Goal: Information Seeking & Learning: Learn about a topic

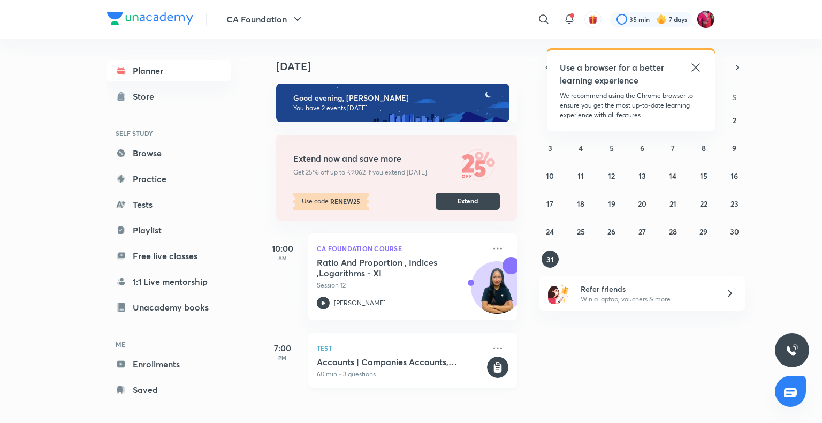
click at [361, 363] on h5 "Accounts | Companies Accounts, Partnership Accounts, Basics of Accounting" at bounding box center [401, 361] width 168 height 11
click at [494, 365] on icon at bounding box center [498, 367] width 8 height 9
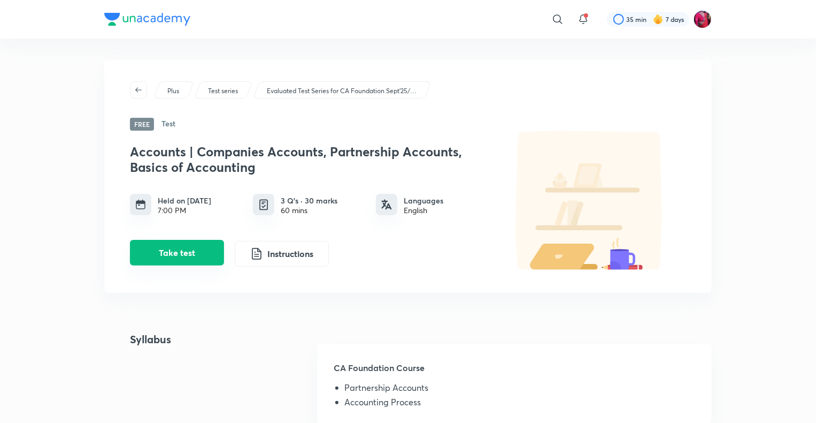
click at [189, 259] on button "Take test" at bounding box center [177, 253] width 94 height 26
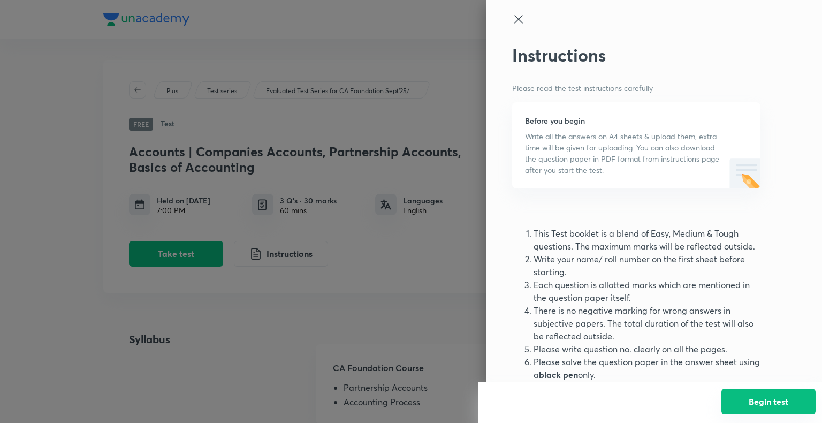
click at [775, 401] on button "Begin test" at bounding box center [768, 401] width 94 height 26
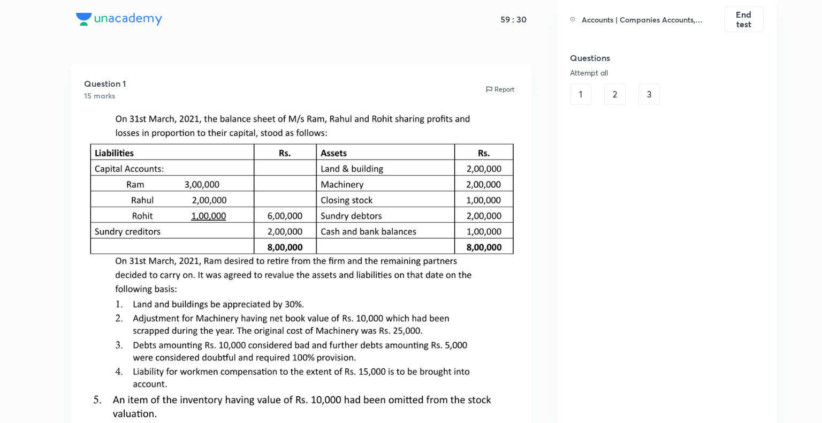
click at [614, 85] on div "2" at bounding box center [614, 93] width 21 height 21
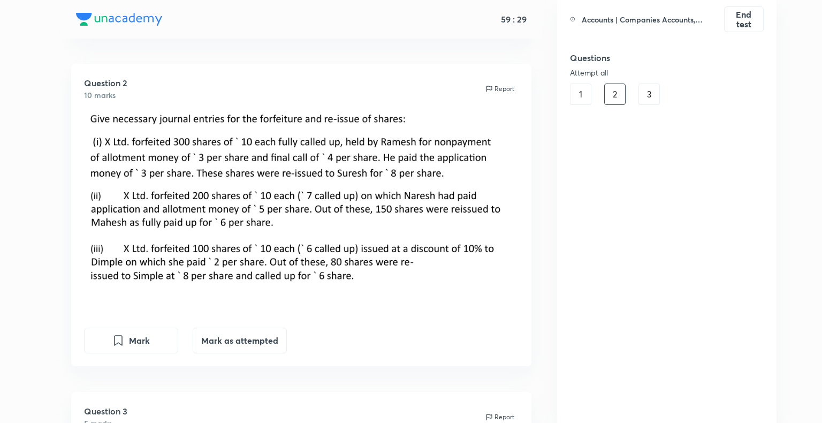
scroll to position [652, 0]
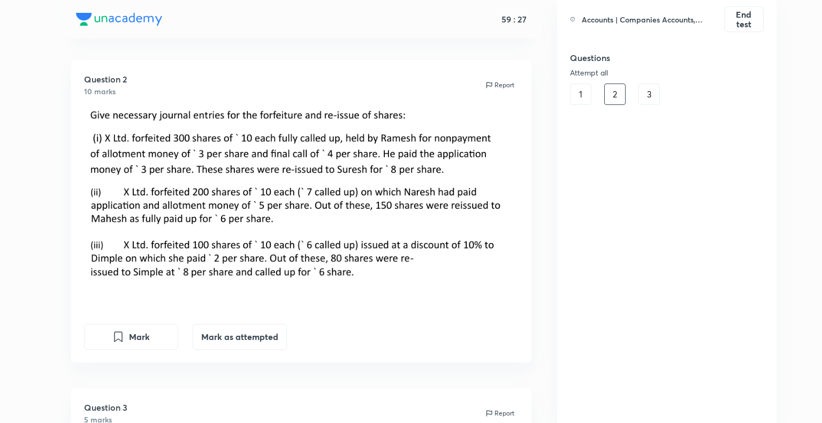
click at [649, 92] on div "3" at bounding box center [648, 93] width 21 height 21
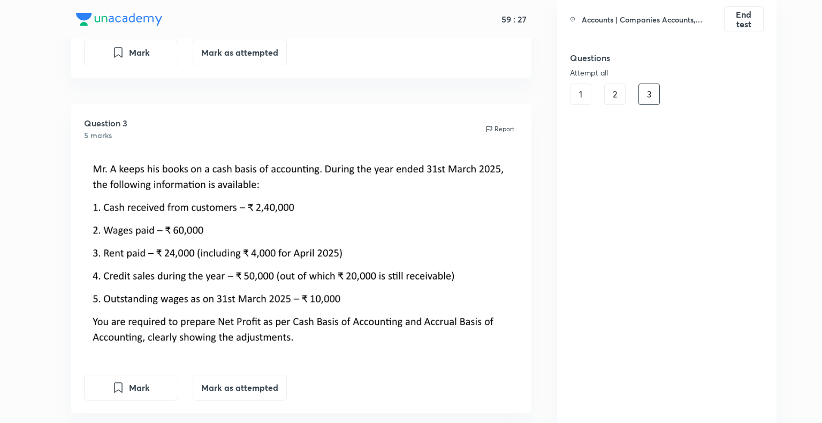
scroll to position [940, 0]
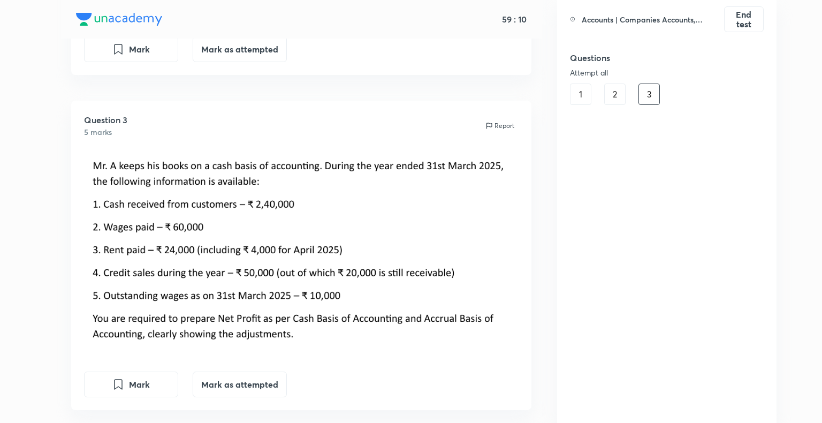
click at [611, 95] on div "2" at bounding box center [614, 93] width 21 height 21
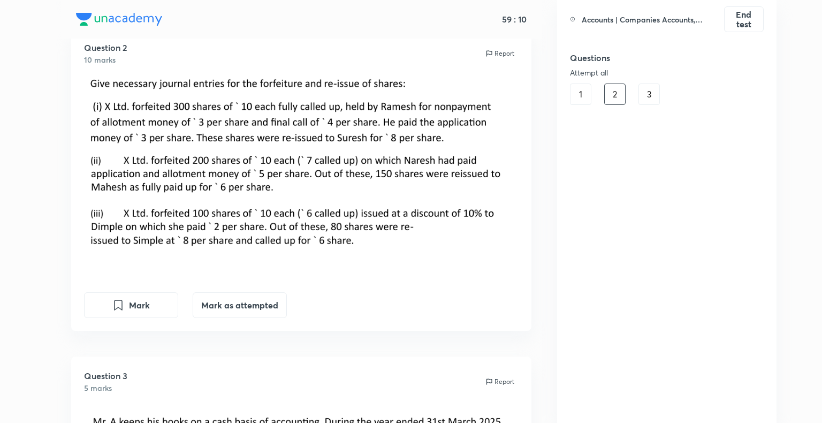
scroll to position [652, 0]
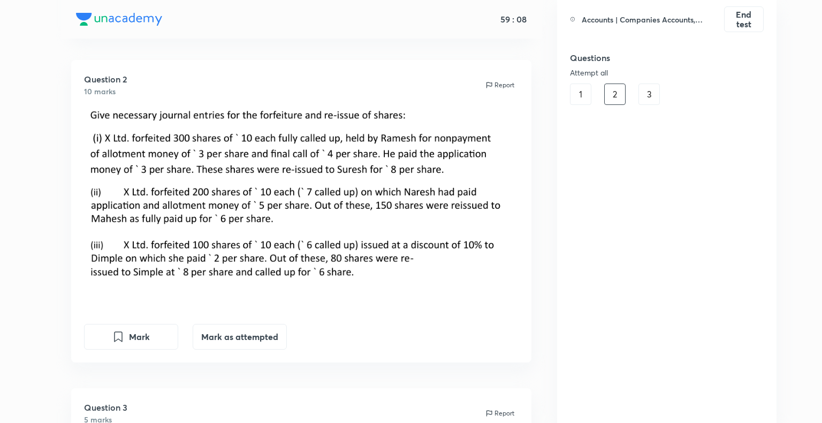
click at [580, 91] on div "1" at bounding box center [580, 93] width 21 height 21
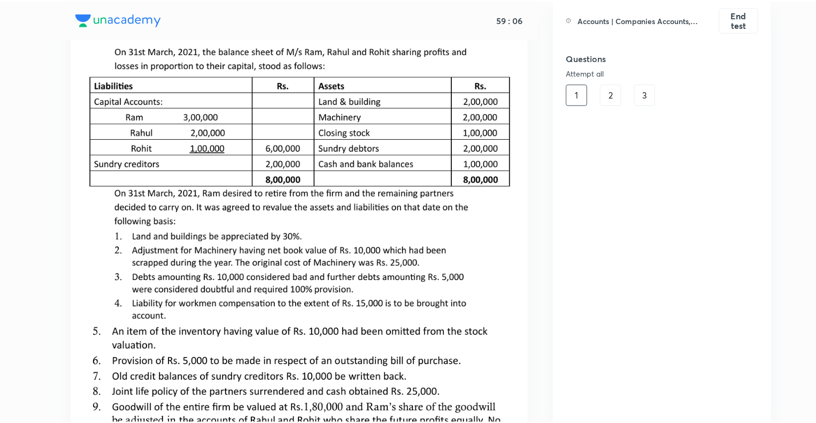
scroll to position [0, 0]
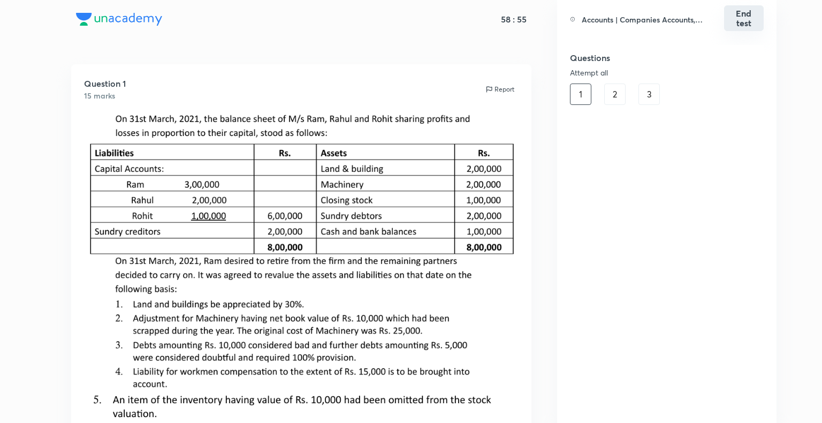
click at [747, 21] on button "End test" at bounding box center [744, 18] width 40 height 26
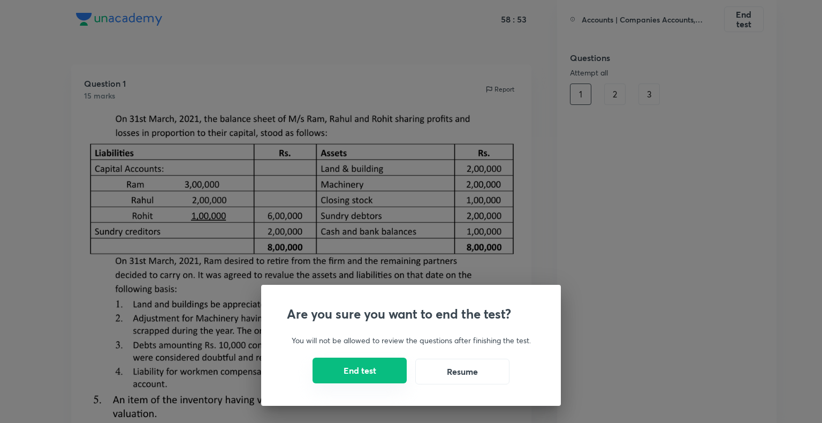
click at [338, 367] on button "End test" at bounding box center [359, 370] width 94 height 26
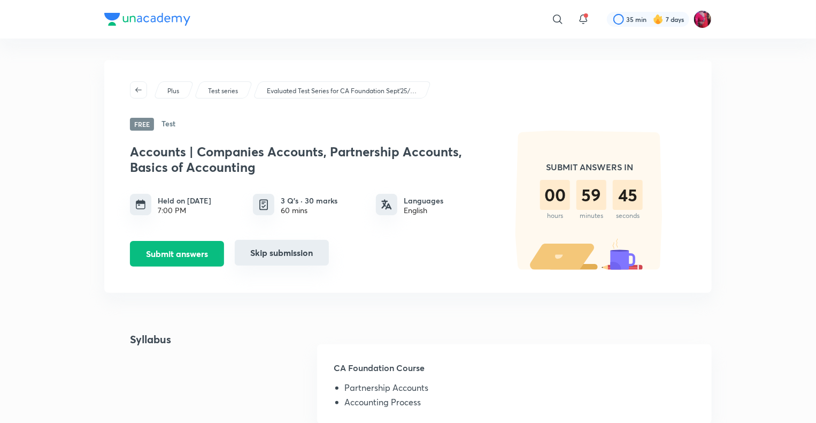
click at [287, 259] on button "Skip submission" at bounding box center [282, 253] width 94 height 26
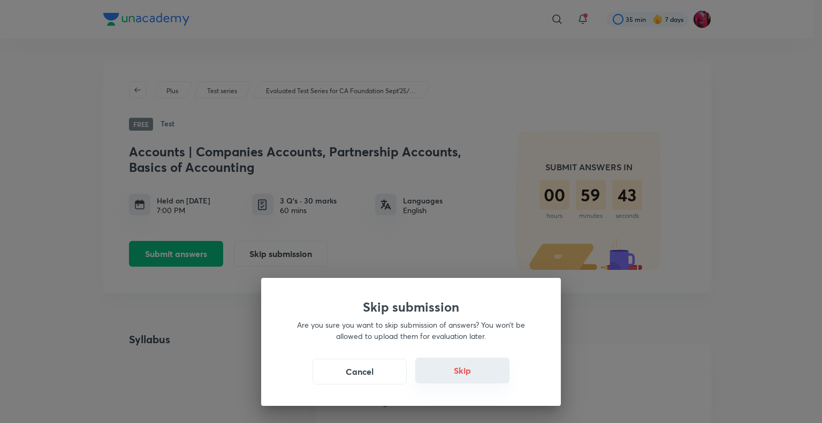
click at [466, 365] on button "Skip" at bounding box center [462, 370] width 94 height 26
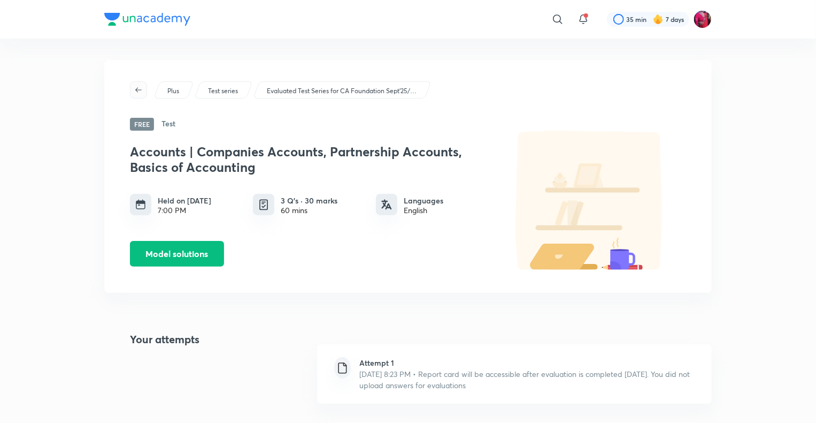
click at [141, 87] on icon "button" at bounding box center [138, 90] width 9 height 9
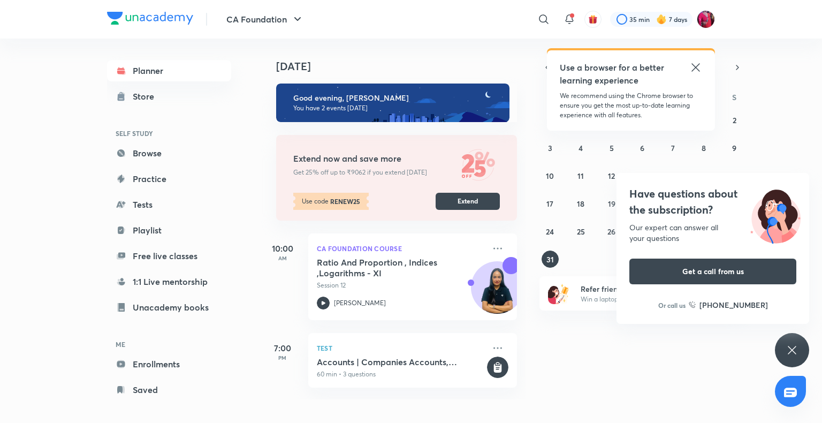
scroll to position [0, 1]
click at [692, 66] on icon at bounding box center [695, 67] width 13 height 13
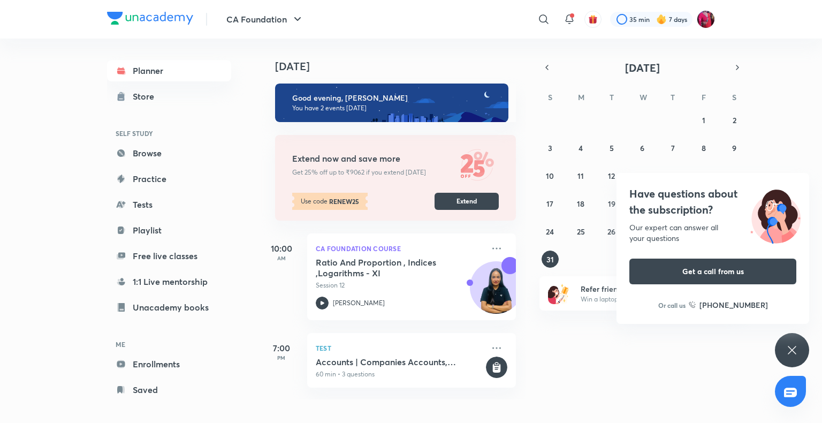
click at [793, 353] on icon at bounding box center [791, 349] width 13 height 13
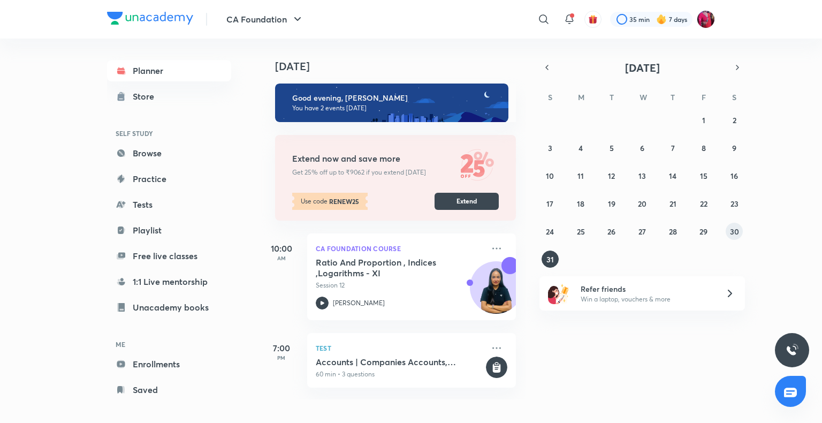
click at [733, 236] on button "30" at bounding box center [733, 231] width 17 height 17
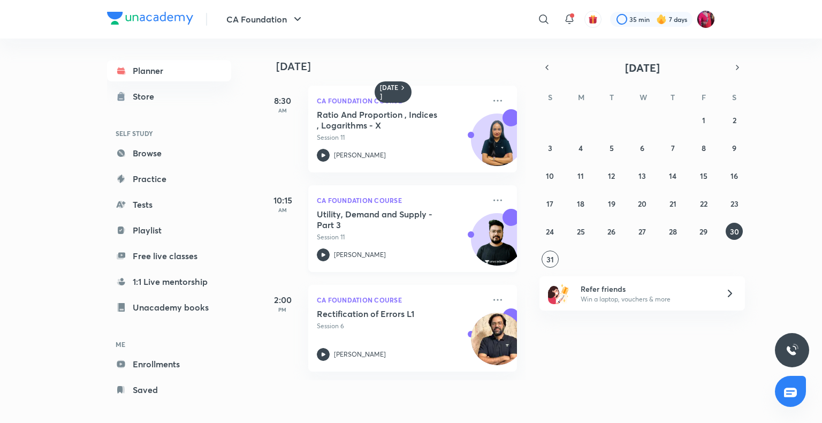
click at [382, 228] on h5 "Utility, Demand and Supply - Part 3" at bounding box center [383, 219] width 133 height 21
click at [698, 228] on button "29" at bounding box center [703, 231] width 17 height 17
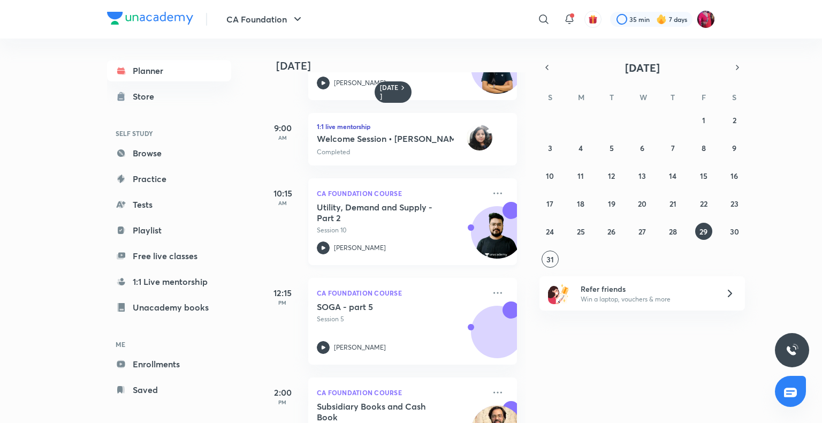
scroll to position [72, 0]
click at [401, 216] on h5 "Utility, Demand and Supply - Part 2" at bounding box center [383, 212] width 133 height 21
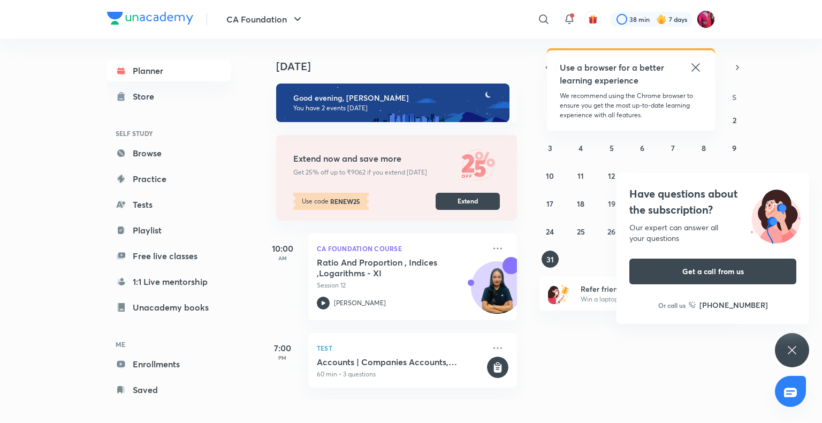
click at [792, 340] on div "Have questions about the subscription? Our expert can answer all your questions…" at bounding box center [792, 350] width 34 height 34
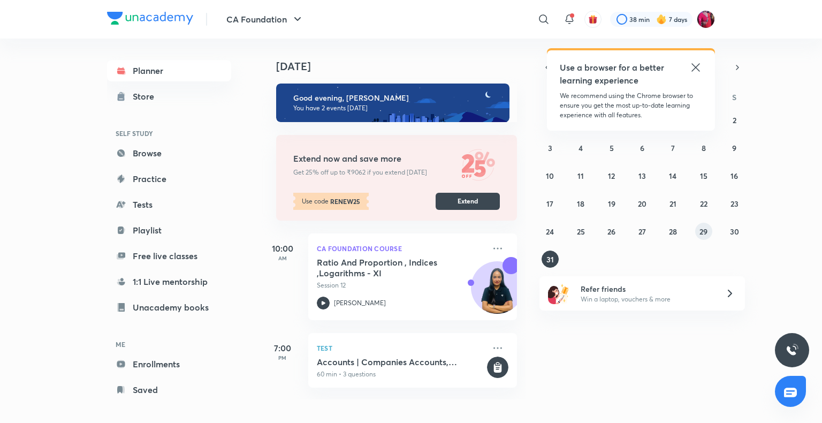
click at [702, 225] on button "29" at bounding box center [703, 231] width 17 height 17
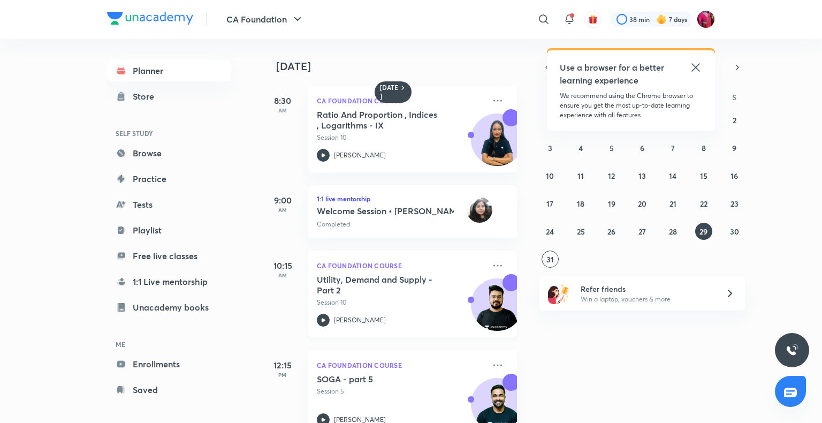
click at [424, 299] on p "Session 10" at bounding box center [401, 302] width 168 height 10
click at [729, 228] on button "30" at bounding box center [733, 231] width 17 height 17
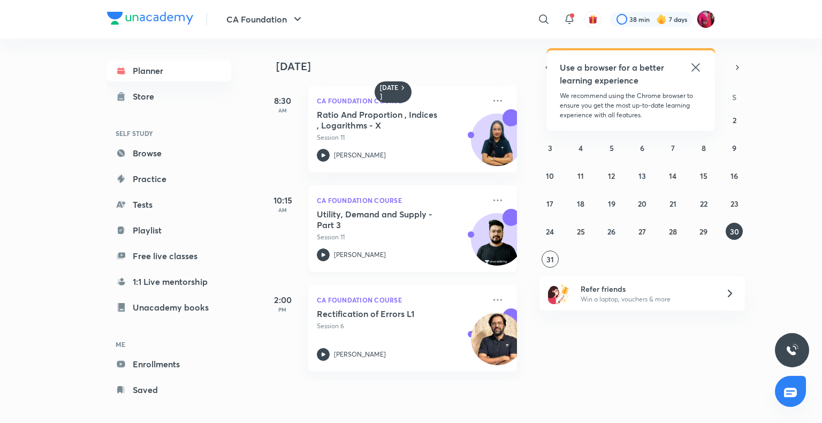
click at [325, 251] on icon at bounding box center [323, 254] width 13 height 13
